Goal: Information Seeking & Learning: Find specific fact

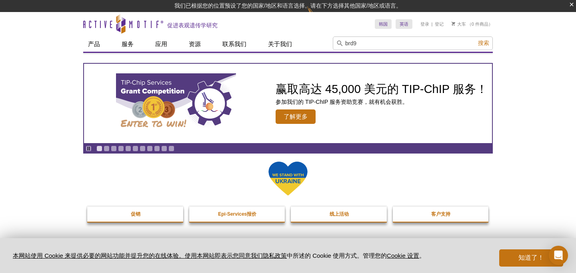
type input "brd9"
click at [485, 40] on font "搜索" at bounding box center [483, 43] width 11 height 6
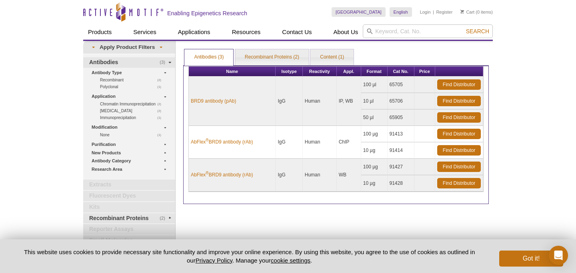
scroll to position [5, 0]
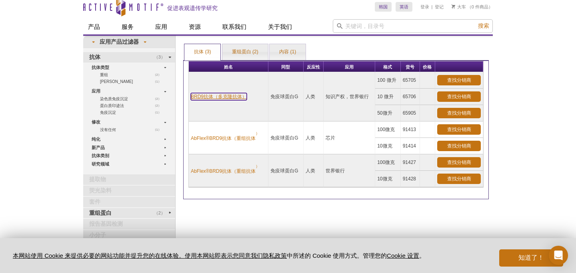
click at [216, 94] on font "BRD9抗体（多克隆抗体）" at bounding box center [219, 97] width 56 height 6
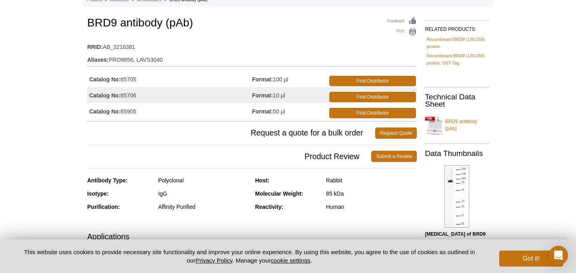
scroll to position [48, 0]
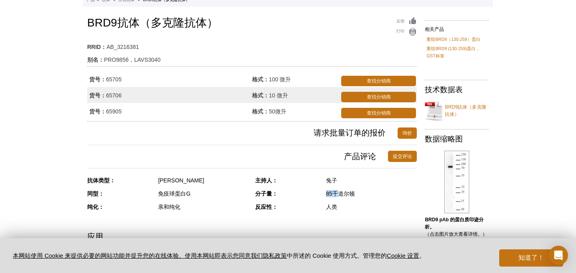
drag, startPoint x: 322, startPoint y: 194, endPoint x: 335, endPoint y: 193, distance: 13.7
click at [335, 193] on div "分子量： 85千道尔顿" at bounding box center [336, 196] width 162 height 13
click at [409, 188] on div "主持人： 兔子" at bounding box center [336, 182] width 162 height 13
click at [449, 173] on img at bounding box center [457, 181] width 25 height 62
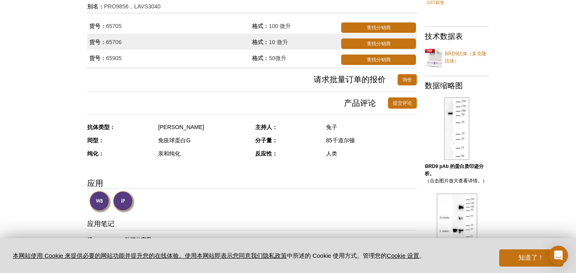
scroll to position [101, 0]
drag, startPoint x: 325, startPoint y: 139, endPoint x: 357, endPoint y: 142, distance: 31.4
click at [357, 142] on div "分子量： 85千道尔顿" at bounding box center [336, 143] width 162 height 13
copy font "85千道尔顿"
click at [347, 143] on font "85千道尔顿" at bounding box center [340, 140] width 29 height 6
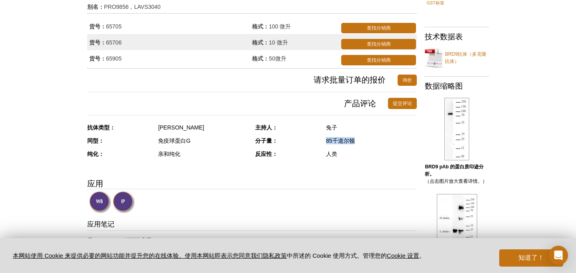
drag, startPoint x: 325, startPoint y: 141, endPoint x: 357, endPoint y: 138, distance: 32.5
click at [357, 138] on div "分子量： 85千道尔顿" at bounding box center [336, 143] width 162 height 13
copy font "85千道尔顿"
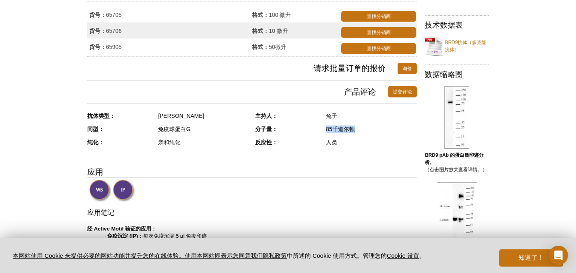
scroll to position [76, 0]
